Goal: Transaction & Acquisition: Download file/media

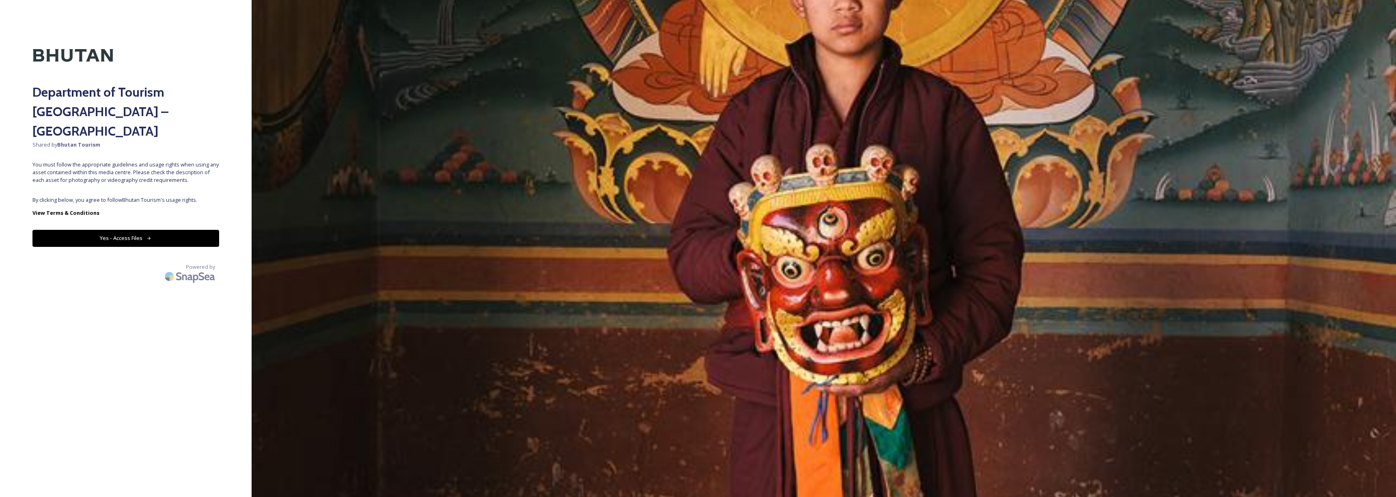
click at [163, 230] on button "Yes - Access Files" at bounding box center [125, 238] width 187 height 17
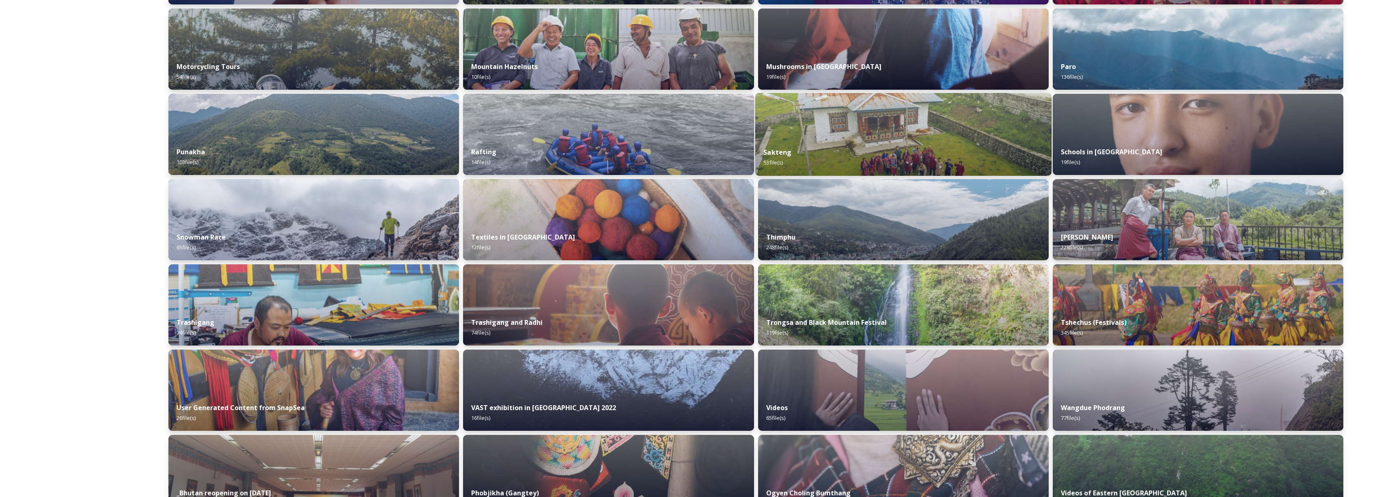
scroll to position [412, 0]
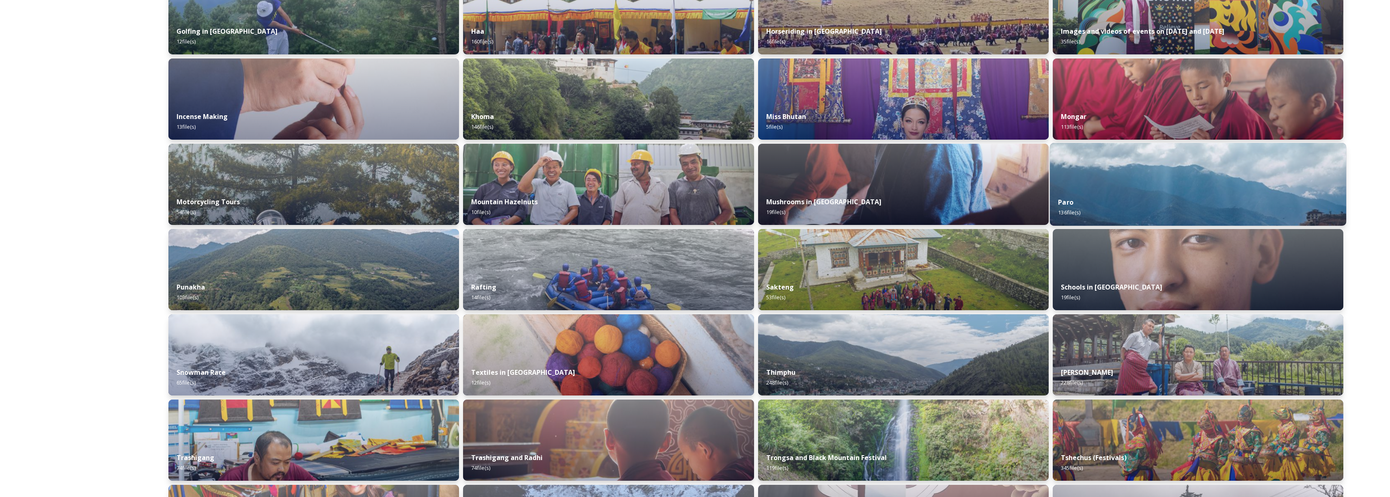
click at [1084, 179] on img at bounding box center [1198, 184] width 297 height 83
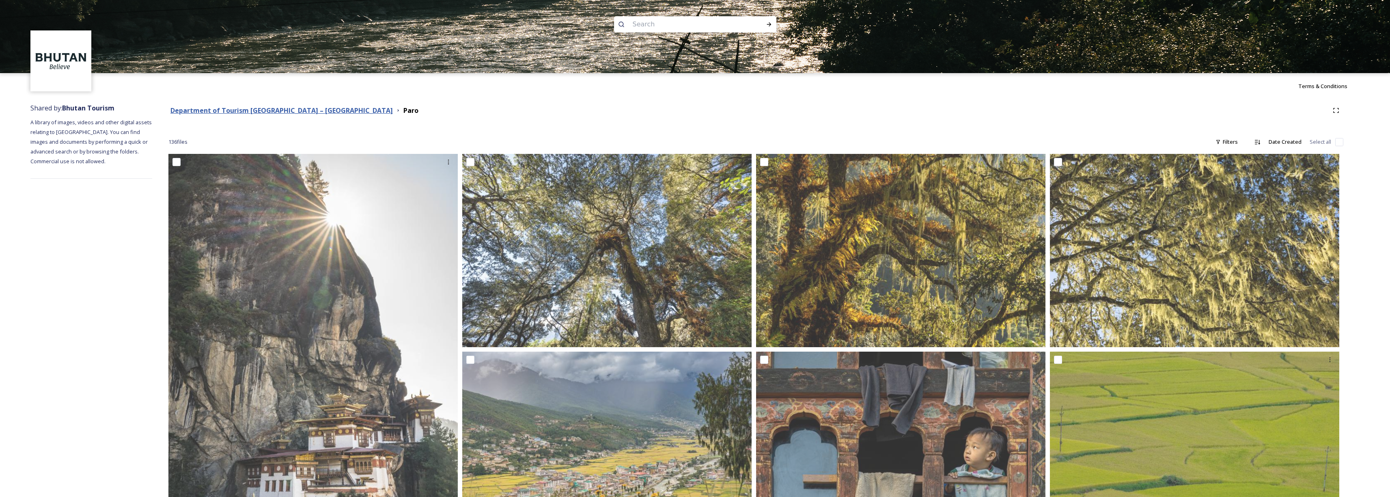
click at [307, 112] on strong "Department of Tourism [GEOGRAPHIC_DATA] – [GEOGRAPHIC_DATA]" at bounding box center [281, 110] width 222 height 9
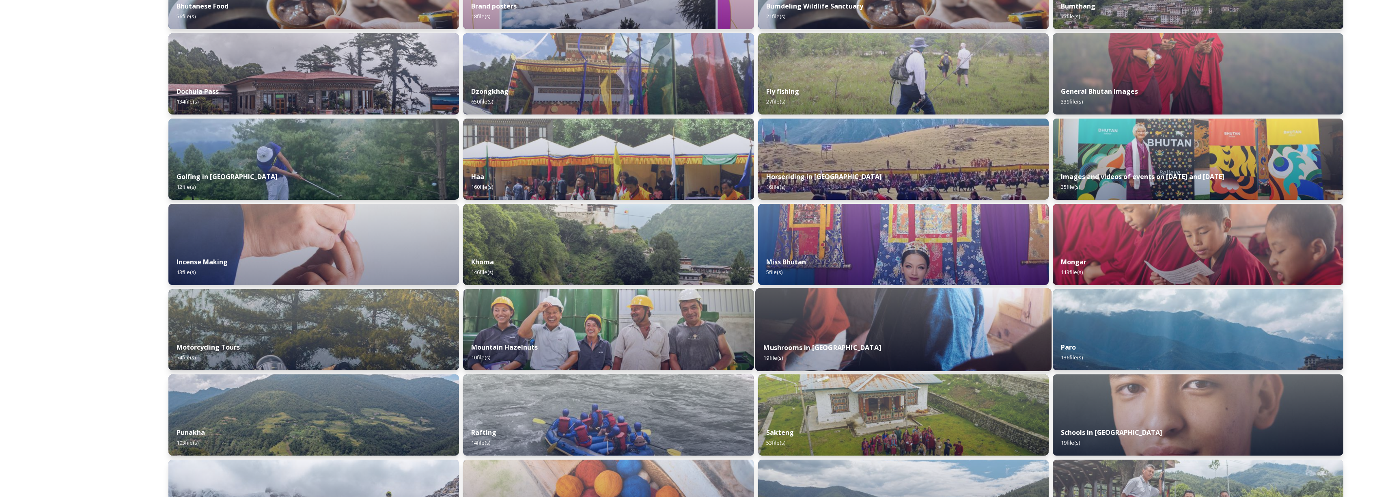
scroll to position [379, 0]
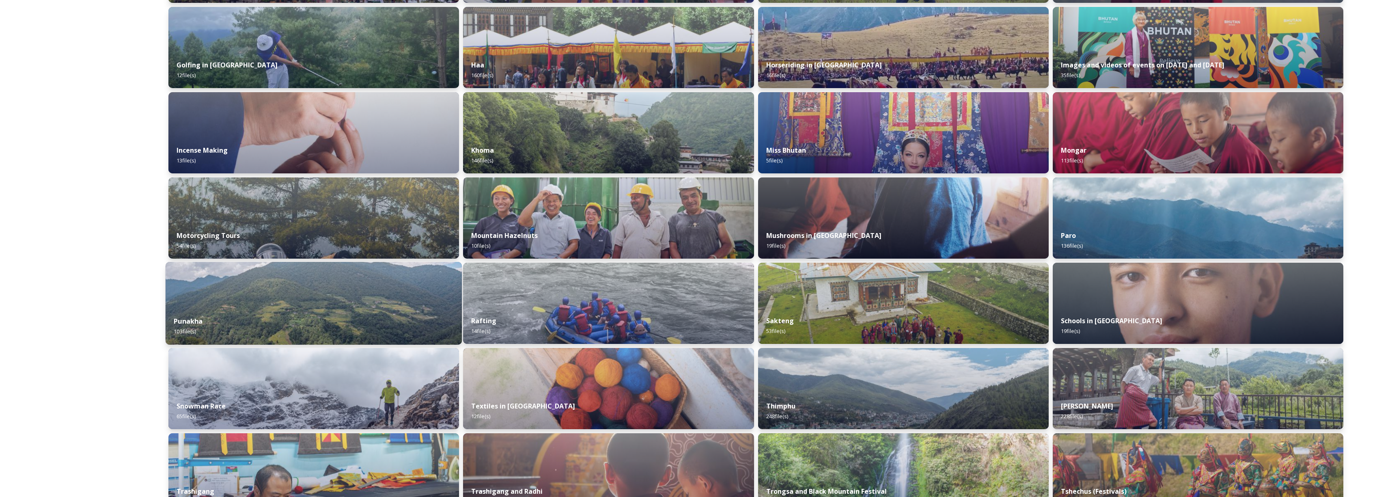
click at [376, 308] on div "Punakha 103 file(s)" at bounding box center [314, 326] width 297 height 37
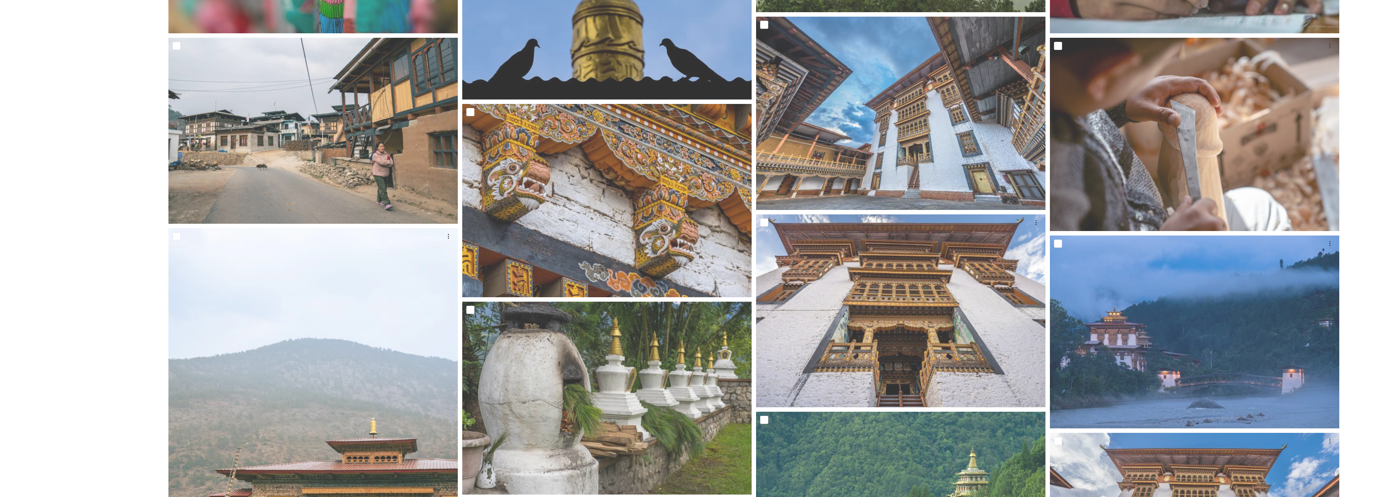
scroll to position [4476, 0]
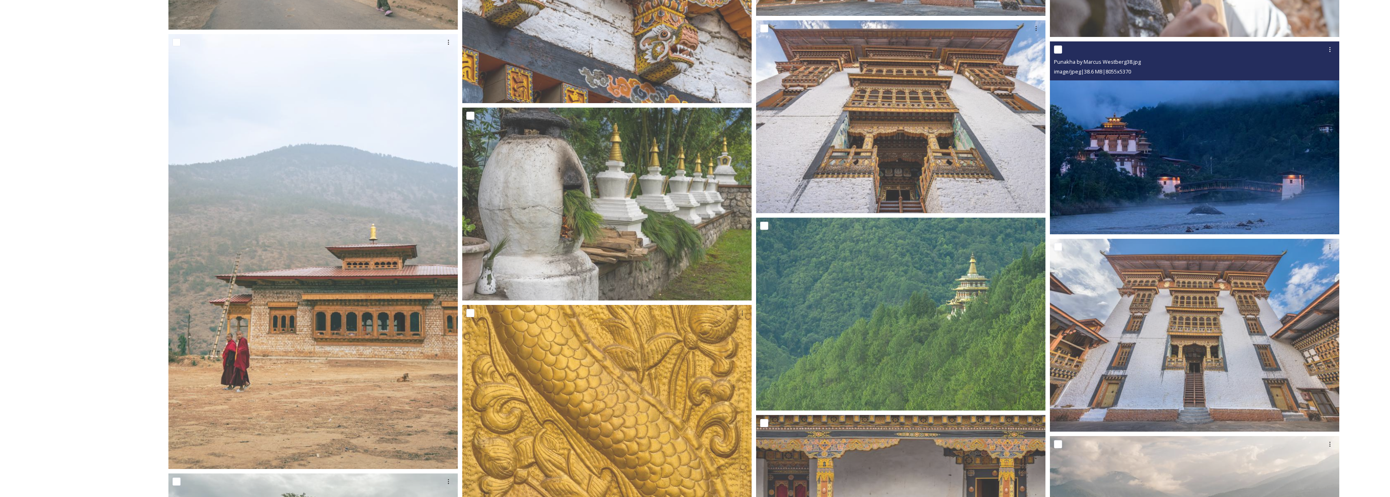
click at [1174, 167] on img at bounding box center [1194, 137] width 289 height 193
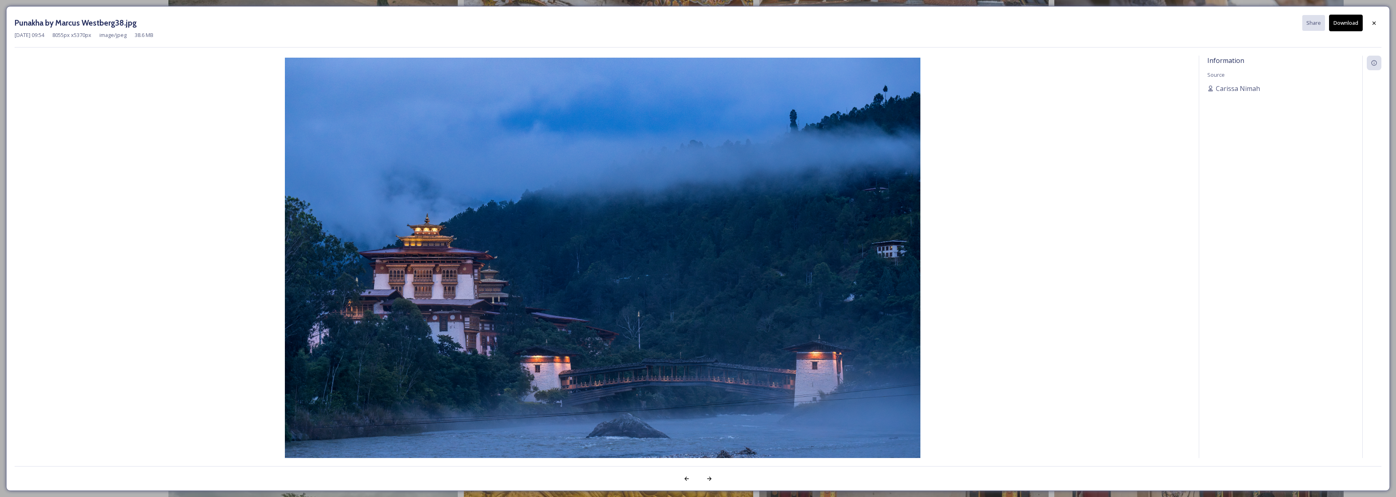
click at [1351, 19] on button "Download" at bounding box center [1346, 23] width 34 height 17
click at [1376, 22] on icon at bounding box center [1374, 23] width 6 height 6
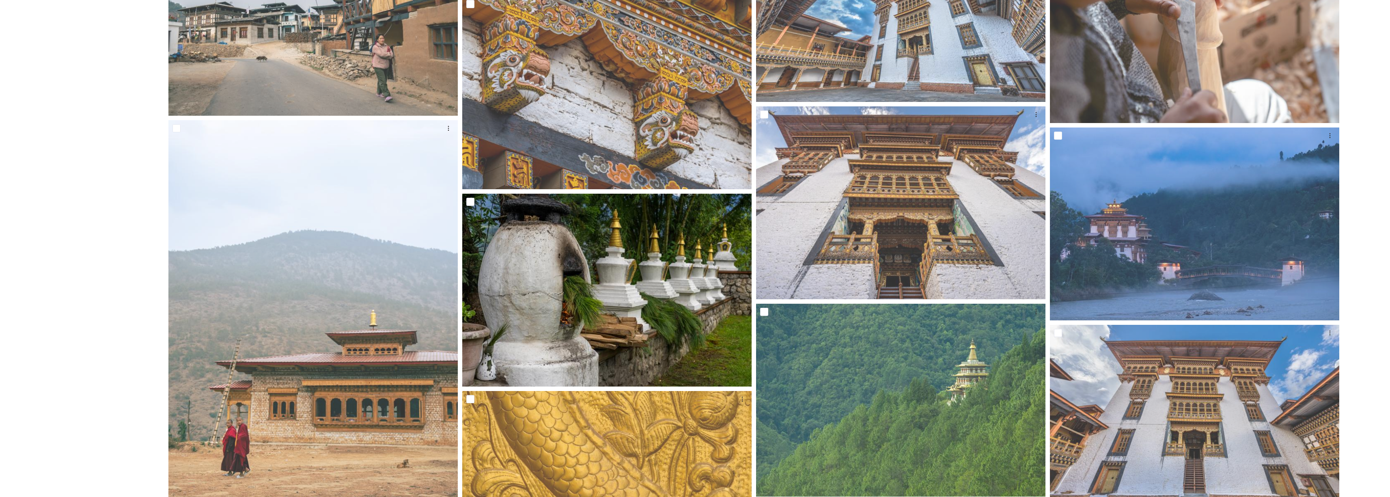
scroll to position [4348, 0]
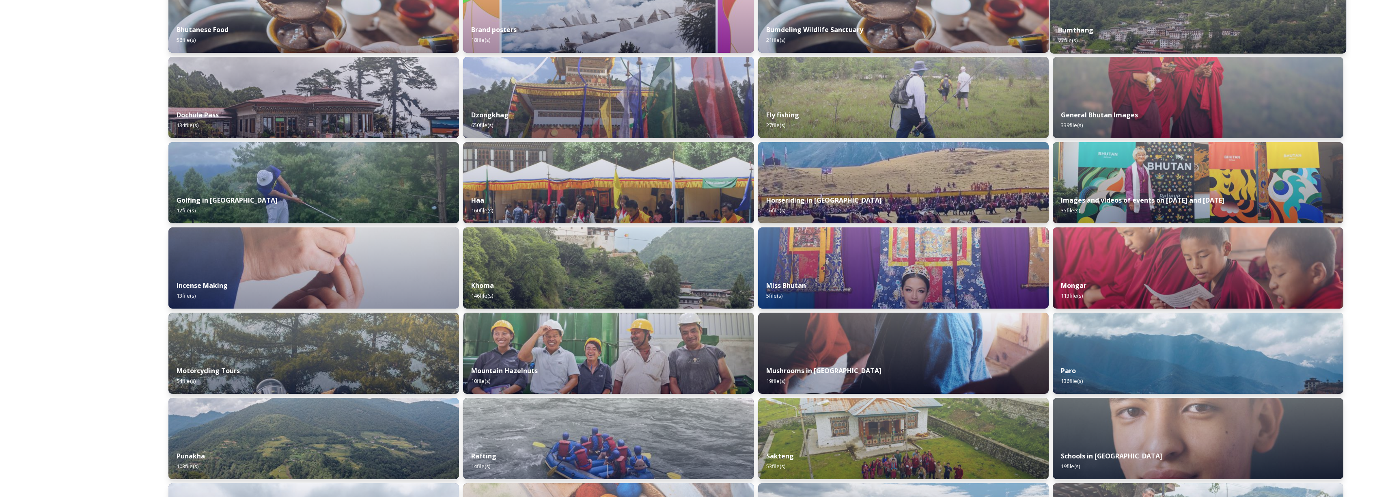
scroll to position [416, 0]
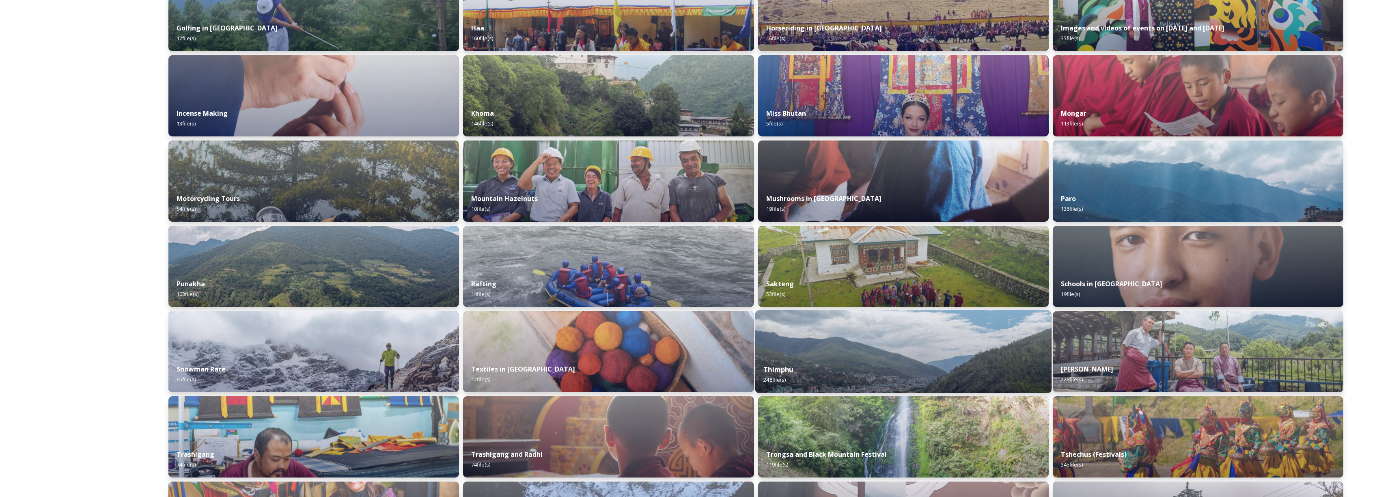
click at [791, 349] on img at bounding box center [903, 351] width 297 height 83
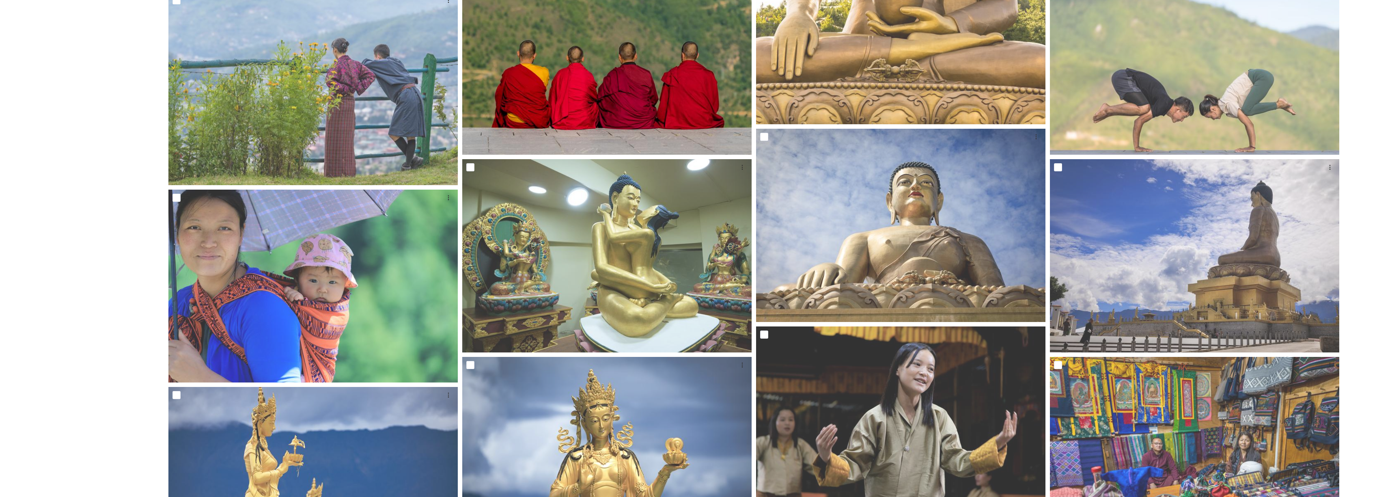
scroll to position [1668, 0]
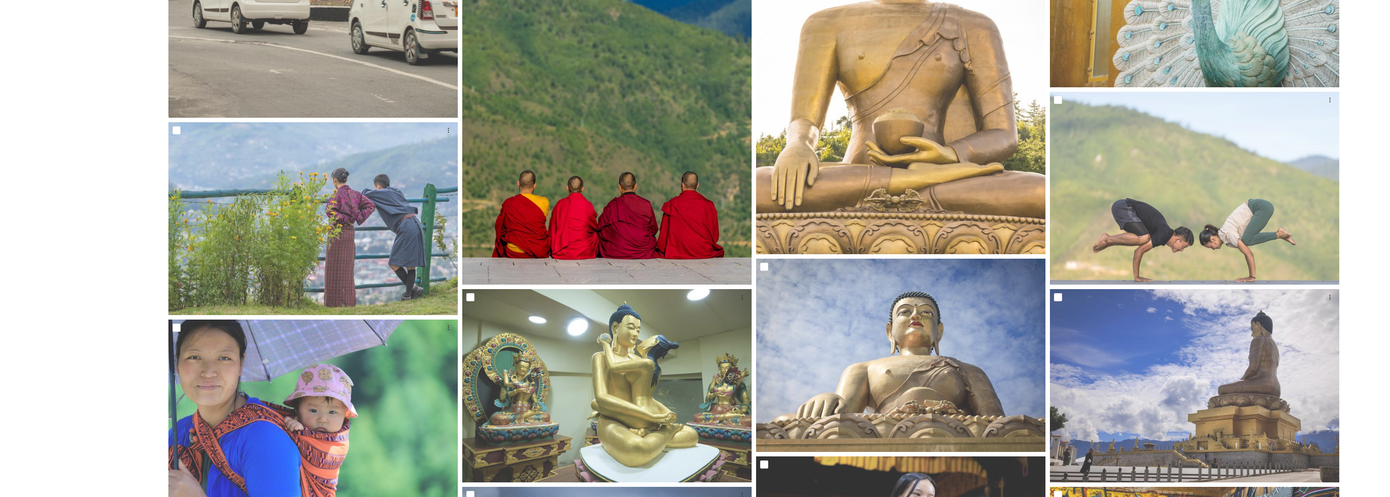
click at [577, 181] on img at bounding box center [606, 68] width 289 height 434
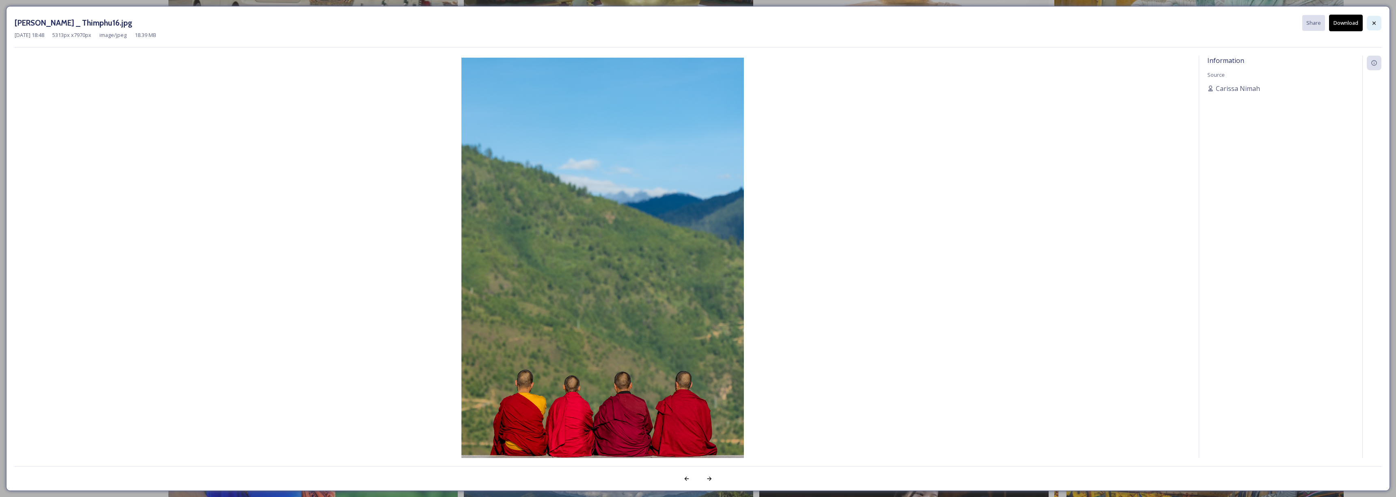
click at [1373, 24] on icon at bounding box center [1374, 23] width 6 height 6
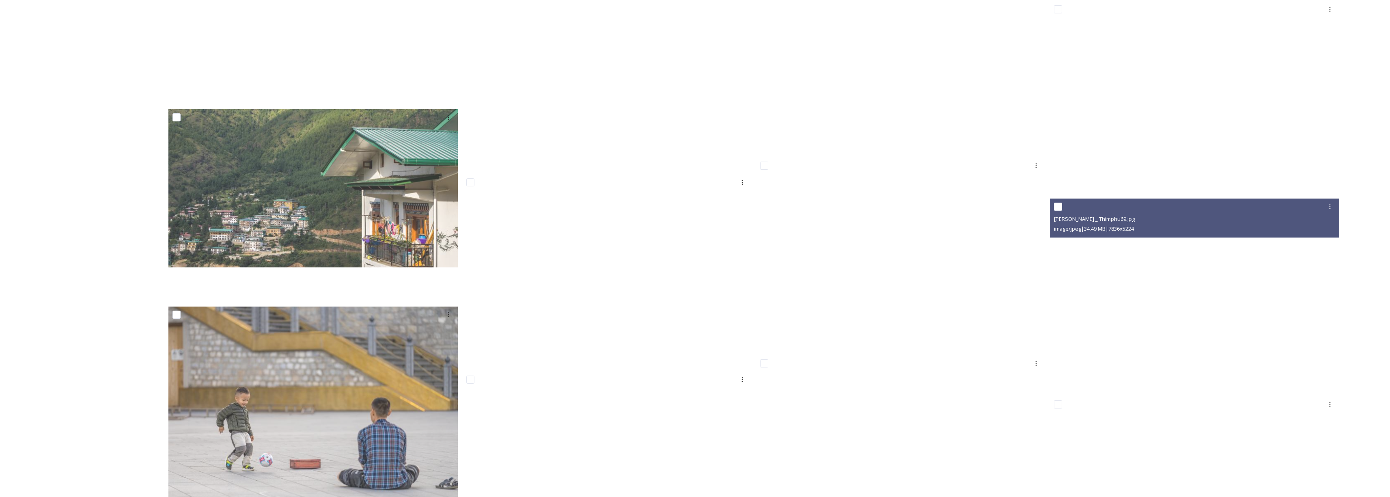
scroll to position [10351, 0]
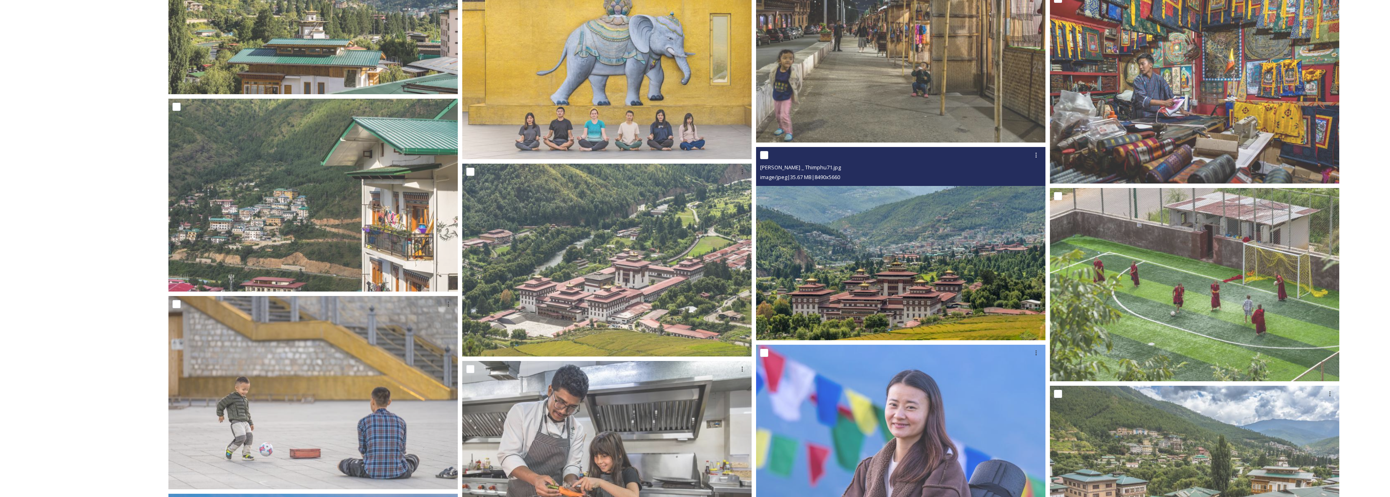
click at [978, 268] on img at bounding box center [900, 243] width 289 height 193
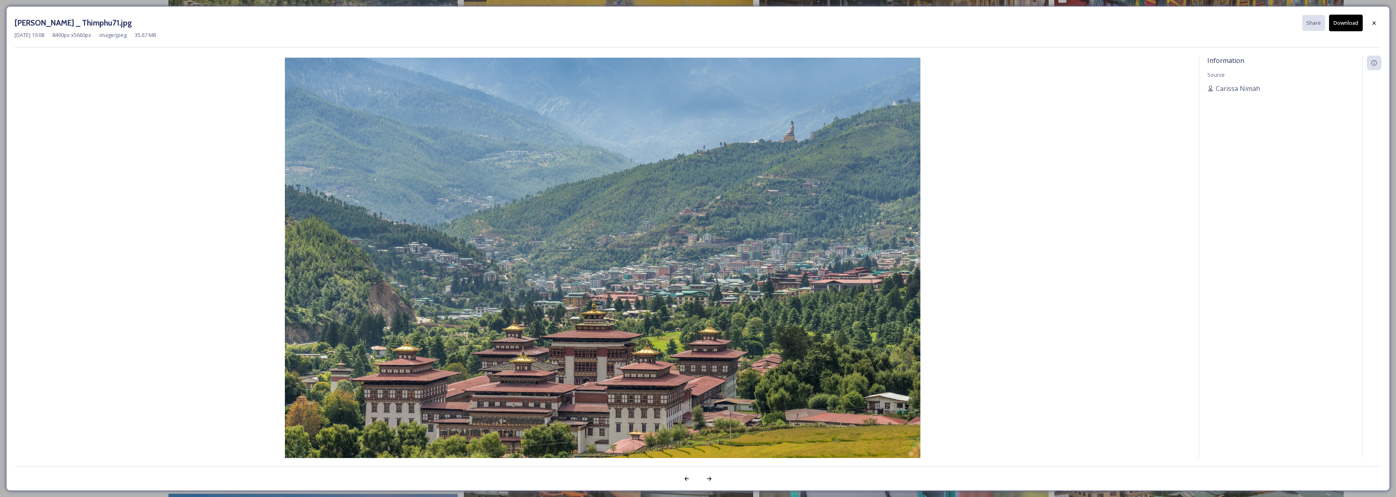
click at [1336, 24] on button "Download" at bounding box center [1346, 23] width 34 height 17
click at [1376, 25] on icon at bounding box center [1374, 23] width 6 height 6
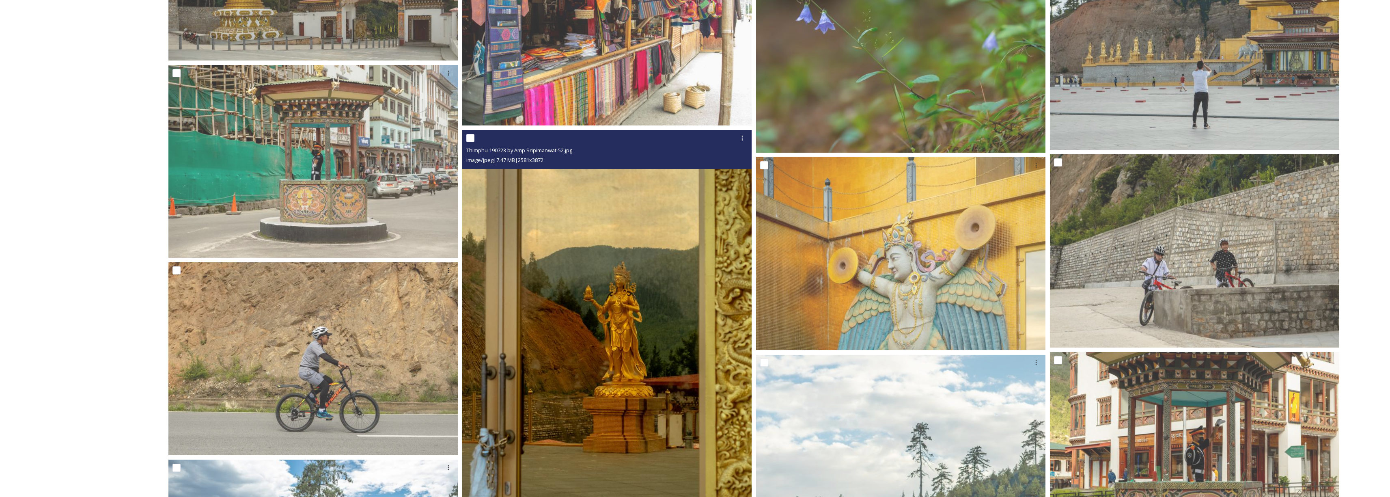
scroll to position [11708, 0]
